Goal: Task Accomplishment & Management: Manage account settings

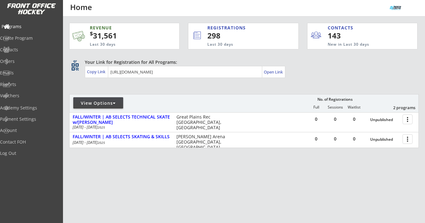
click at [28, 27] on div "Programs" at bounding box center [30, 26] width 56 height 4
click at [29, 24] on div "Programs" at bounding box center [30, 26] width 56 height 4
click at [17, 151] on div "Log Out" at bounding box center [30, 153] width 56 height 4
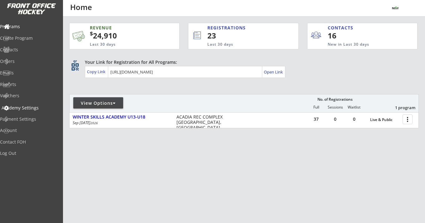
click at [34, 109] on div "Academy Settings" at bounding box center [30, 108] width 56 height 4
select select ""CAD""
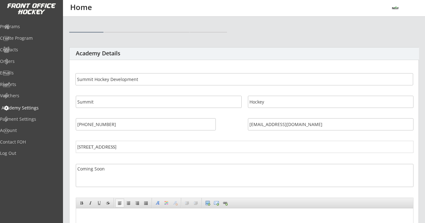
select select ""CAD""
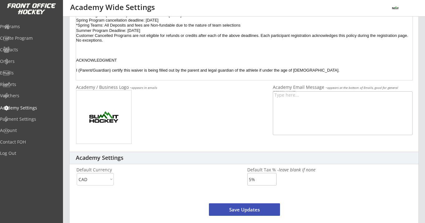
scroll to position [214, 0]
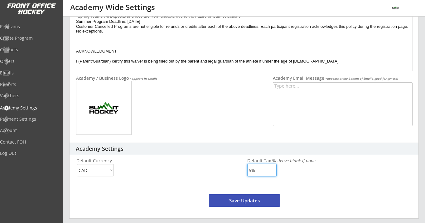
drag, startPoint x: 250, startPoint y: 171, endPoint x: 246, endPoint y: 171, distance: 4.1
click at [247, 171] on div "Academy Details Academy / Business Name Contact First Name Contact Last Name Ph…" at bounding box center [244, 25] width 350 height 385
type input "0%"
type input "5%"
click at [243, 196] on button "Save Updates" at bounding box center [244, 200] width 71 height 12
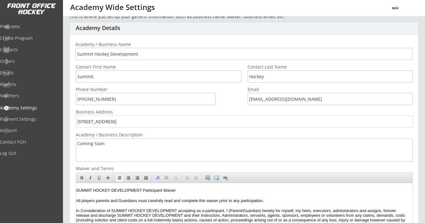
scroll to position [22, 0]
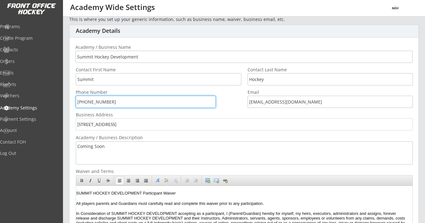
click at [128, 101] on input "input" at bounding box center [146, 102] width 140 height 12
type input "[PHONE_NUMBER]"
click at [129, 125] on input "input" at bounding box center [244, 124] width 337 height 12
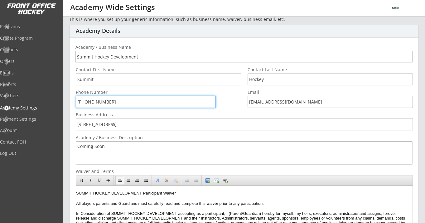
click at [129, 125] on input "input" at bounding box center [244, 124] width 337 height 12
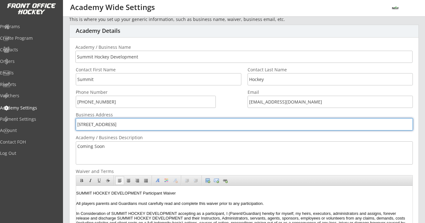
click at [129, 125] on input "input" at bounding box center [244, 124] width 337 height 12
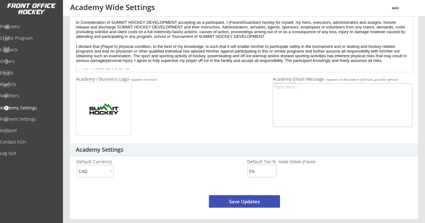
scroll to position [214, 0]
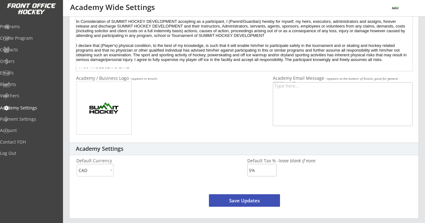
type input "[GEOGRAPHIC_DATA], [GEOGRAPHIC_DATA]"
click at [227, 201] on button "Save Updates" at bounding box center [244, 200] width 71 height 12
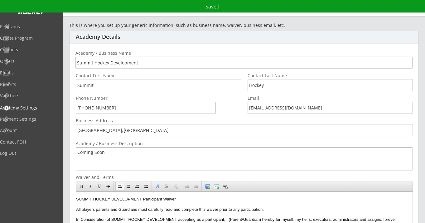
scroll to position [0, 0]
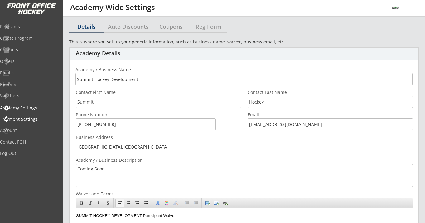
click at [29, 117] on div "Payment Settings" at bounding box center [30, 119] width 56 height 4
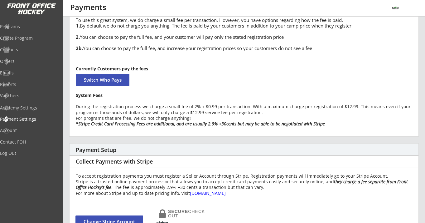
scroll to position [72, 0]
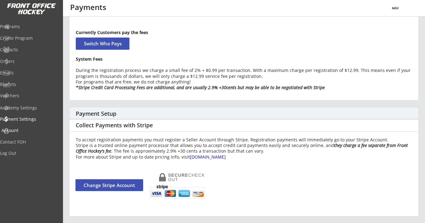
click at [24, 131] on div "Account" at bounding box center [30, 130] width 56 height 4
select select ""Yes""
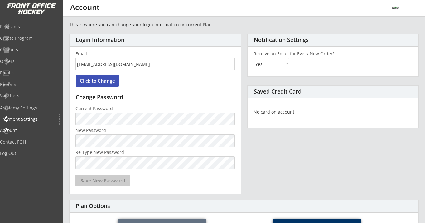
click at [28, 117] on div "Payment Settings" at bounding box center [30, 119] width 56 height 4
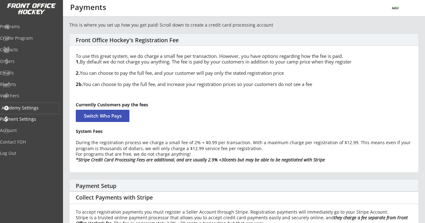
click at [41, 106] on div "Academy Settings" at bounding box center [30, 108] width 56 height 4
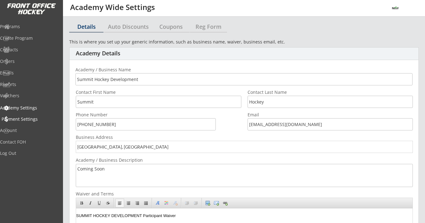
click at [25, 119] on div "Payment Settings" at bounding box center [30, 119] width 56 height 4
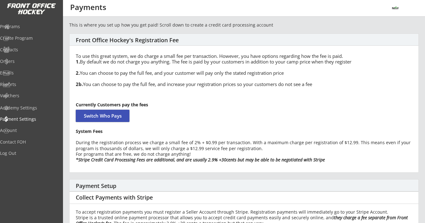
click at [89, 111] on button "Switch Who Pays" at bounding box center [103, 116] width 54 height 12
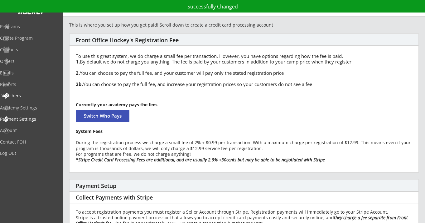
click at [28, 94] on div "Vouchers" at bounding box center [30, 95] width 56 height 4
select select ""Showing: Has Balance""
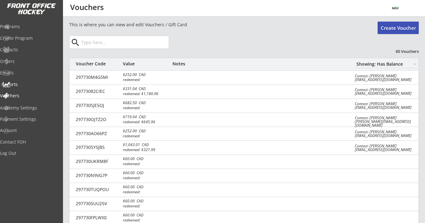
click at [28, 82] on div "Reports" at bounding box center [30, 84] width 56 height 4
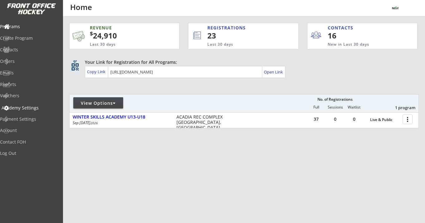
click at [28, 108] on div "Academy Settings" at bounding box center [30, 108] width 56 height 4
select select ""CAD""
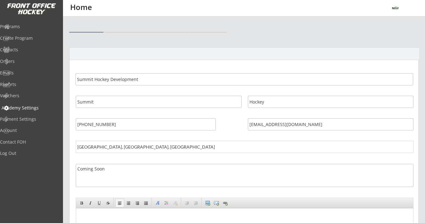
select select ""CAD""
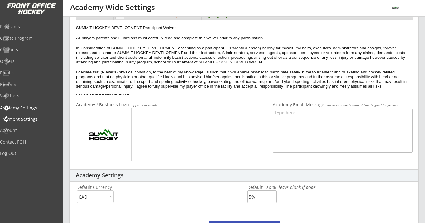
click at [30, 118] on div "Payment Settings" at bounding box center [30, 119] width 56 height 4
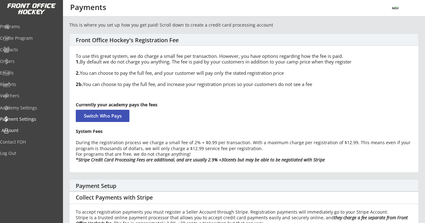
click at [21, 131] on div "Account" at bounding box center [30, 130] width 56 height 4
select select ""Yes""
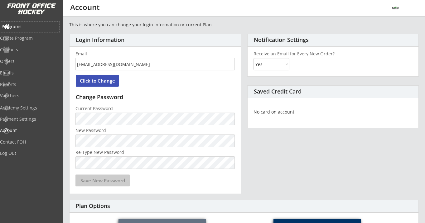
click at [28, 28] on div "Programs" at bounding box center [30, 26] width 56 height 4
